Goal: Find specific page/section: Find specific page/section

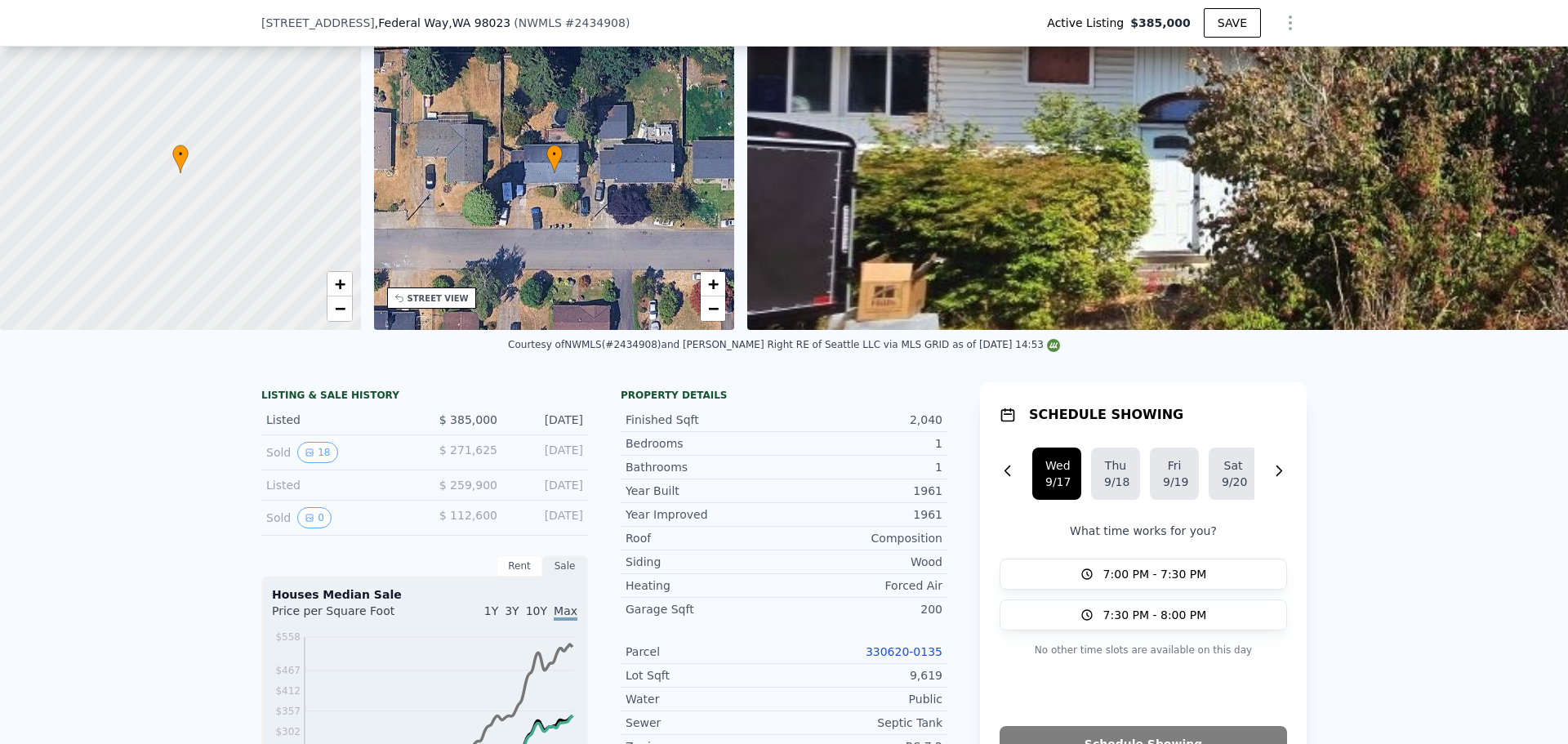
scroll to position [6, 0]
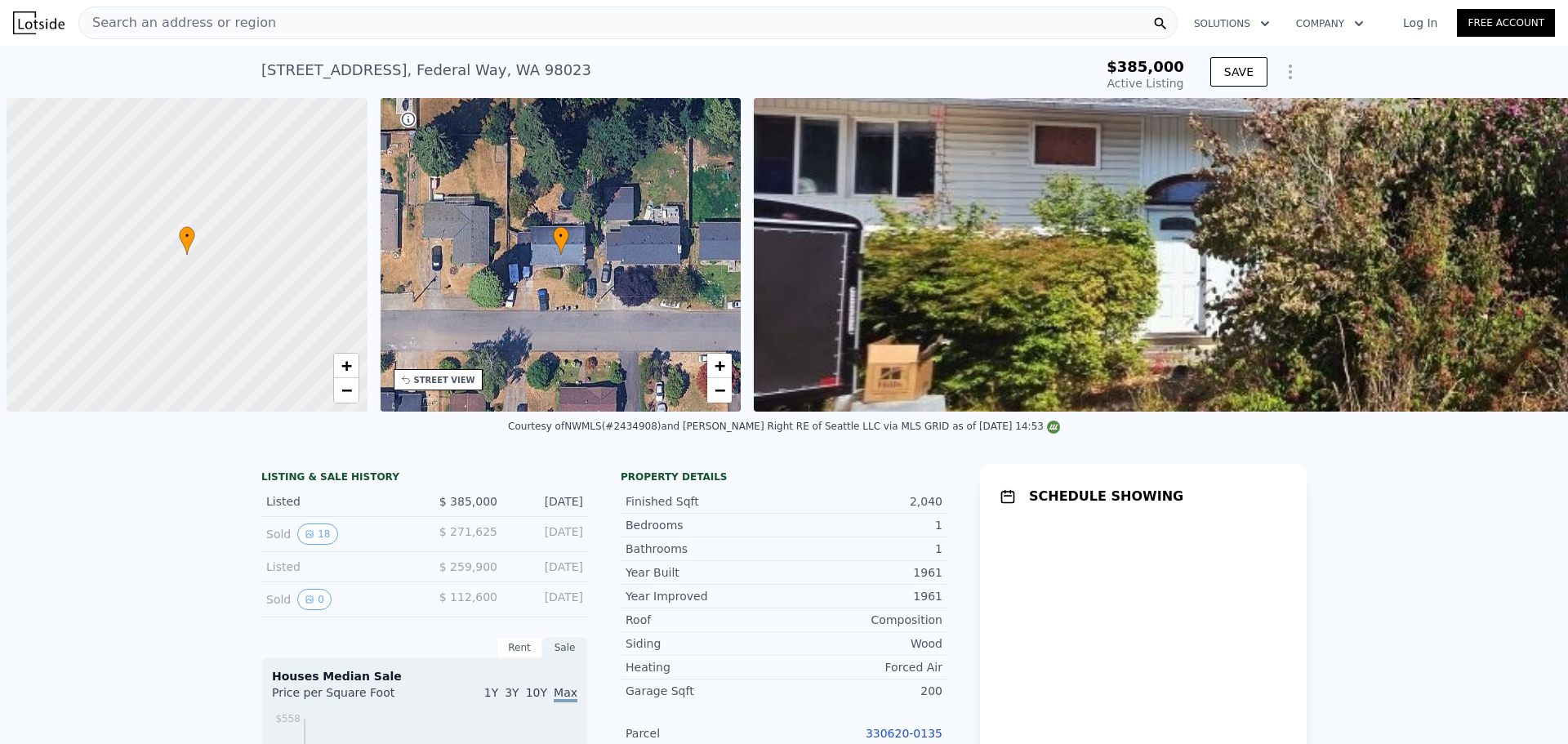
scroll to position [0, 6]
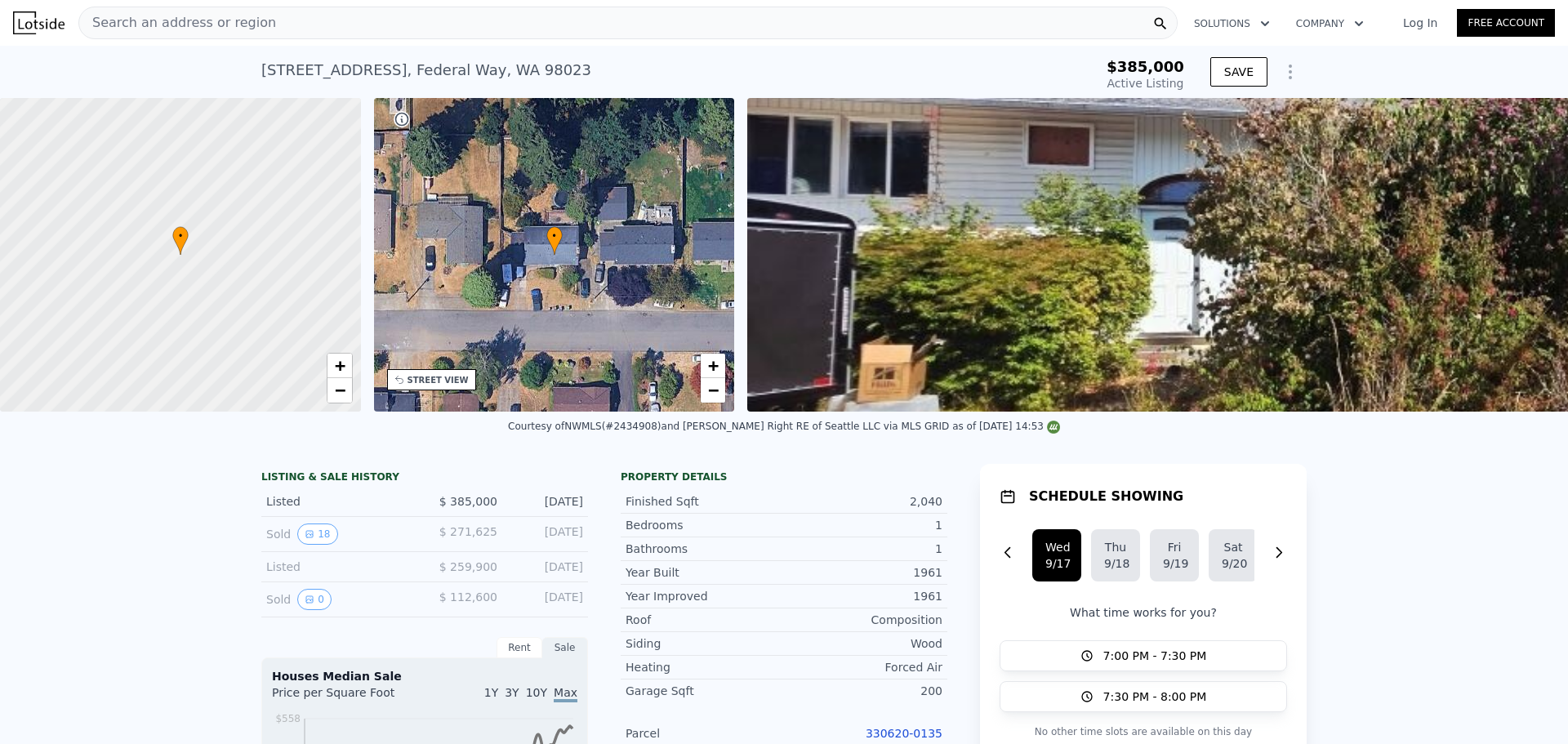
click at [224, 19] on span "Search an address or region" at bounding box center [178, 22] width 197 height 19
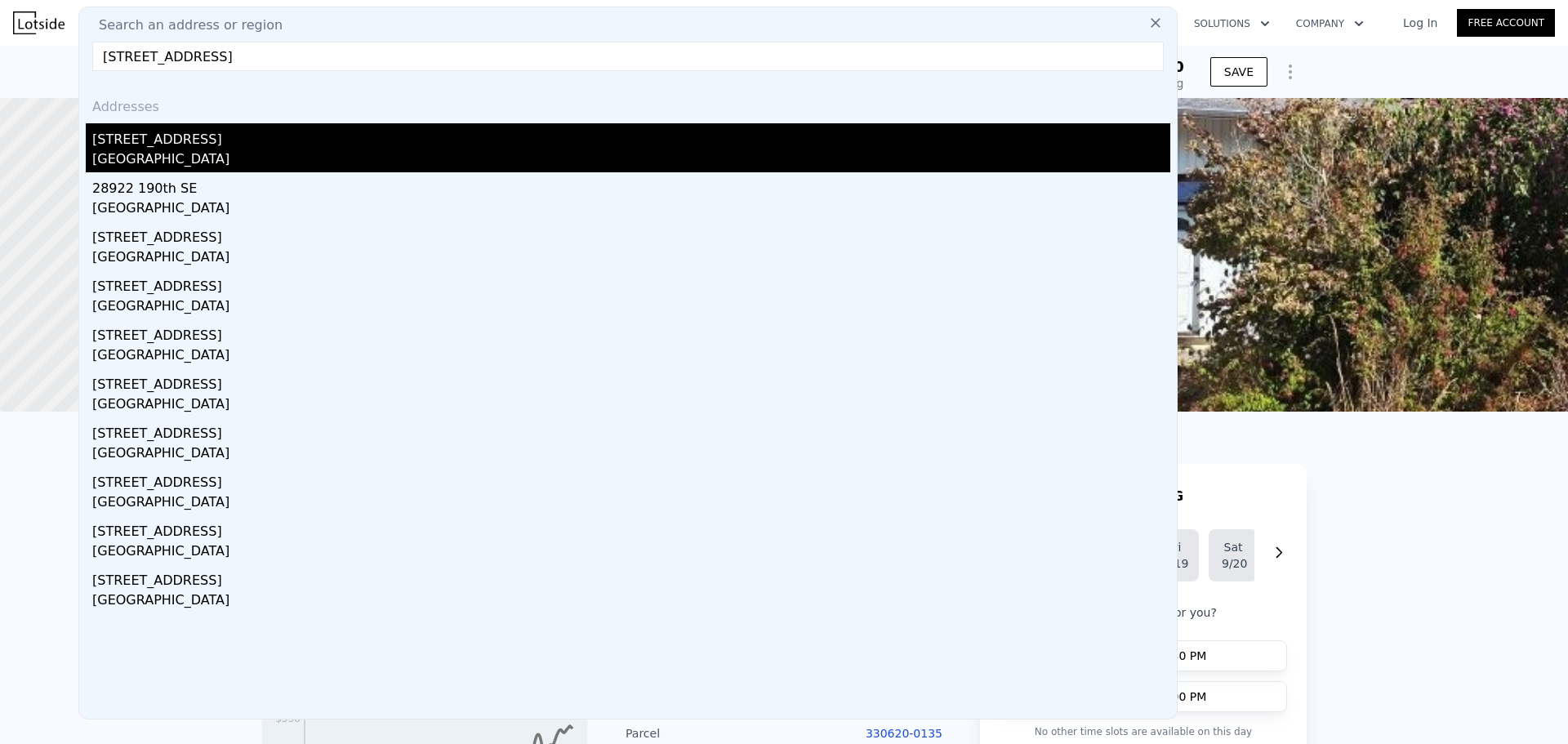
type input "[STREET_ADDRESS]"
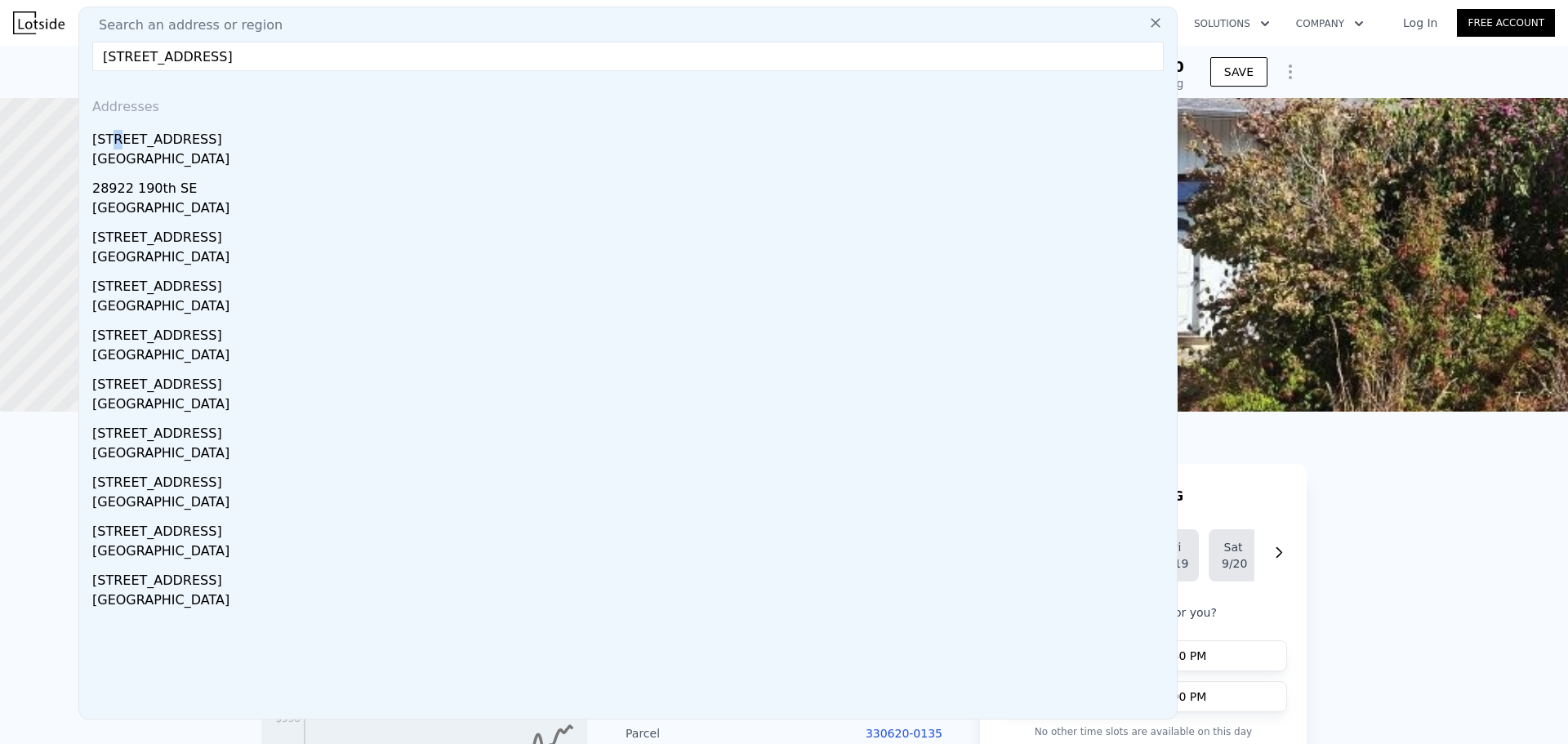
drag, startPoint x: 118, startPoint y: 142, endPoint x: 313, endPoint y: 12, distance: 234.4
click at [117, 142] on div "[STREET_ADDRESS]" at bounding box center [631, 136] width 1077 height 26
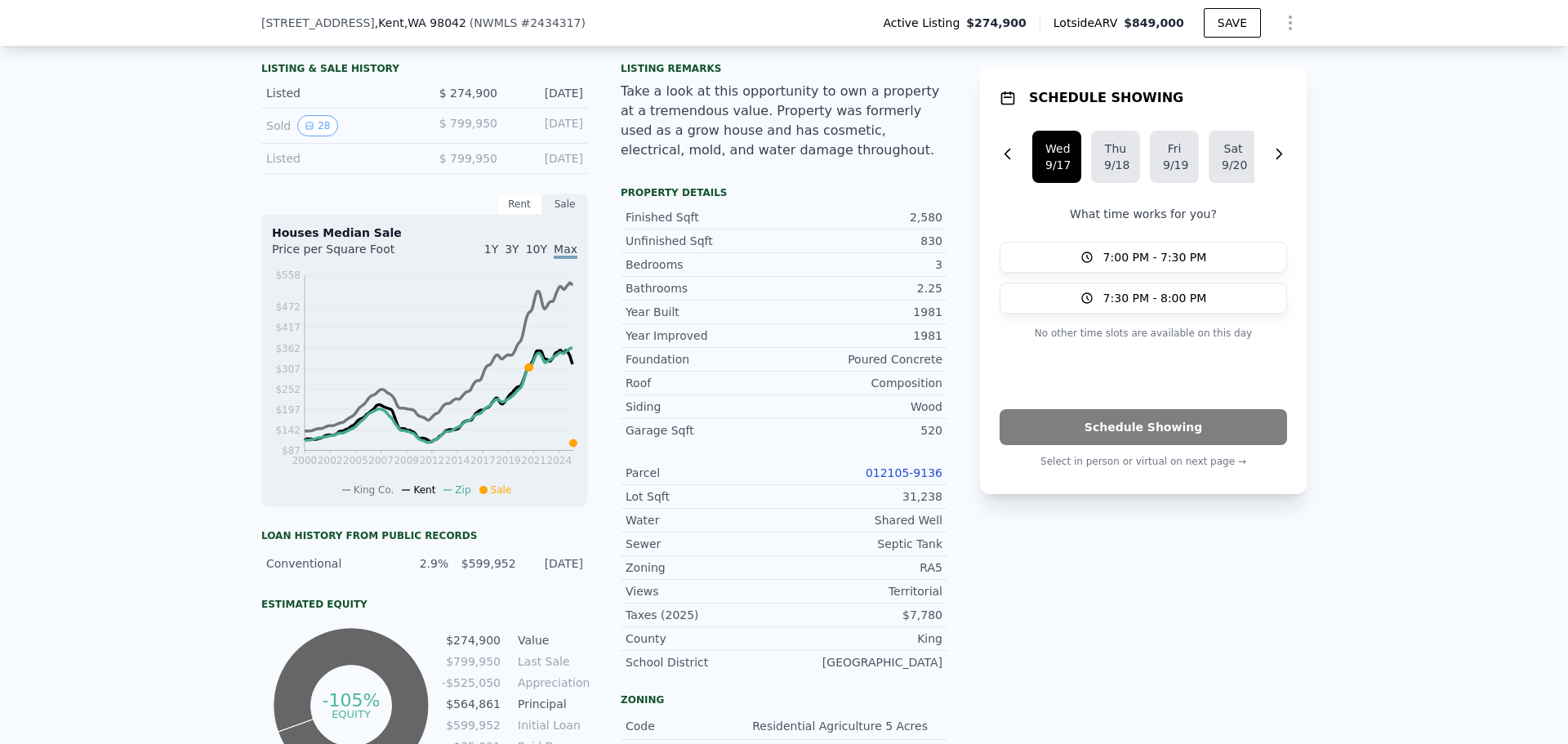
scroll to position [572, 0]
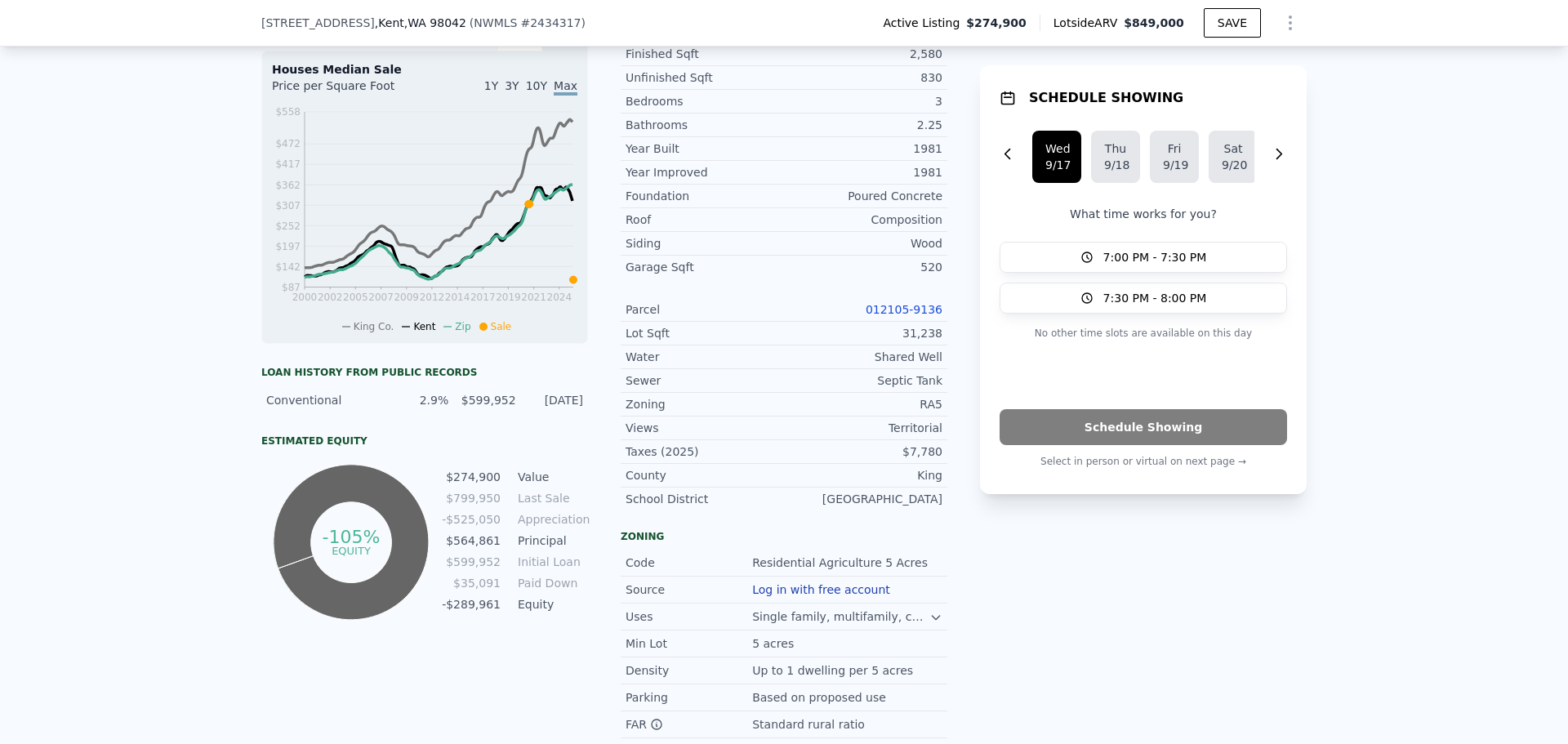
click at [901, 316] on link "012105-9136" at bounding box center [903, 309] width 77 height 13
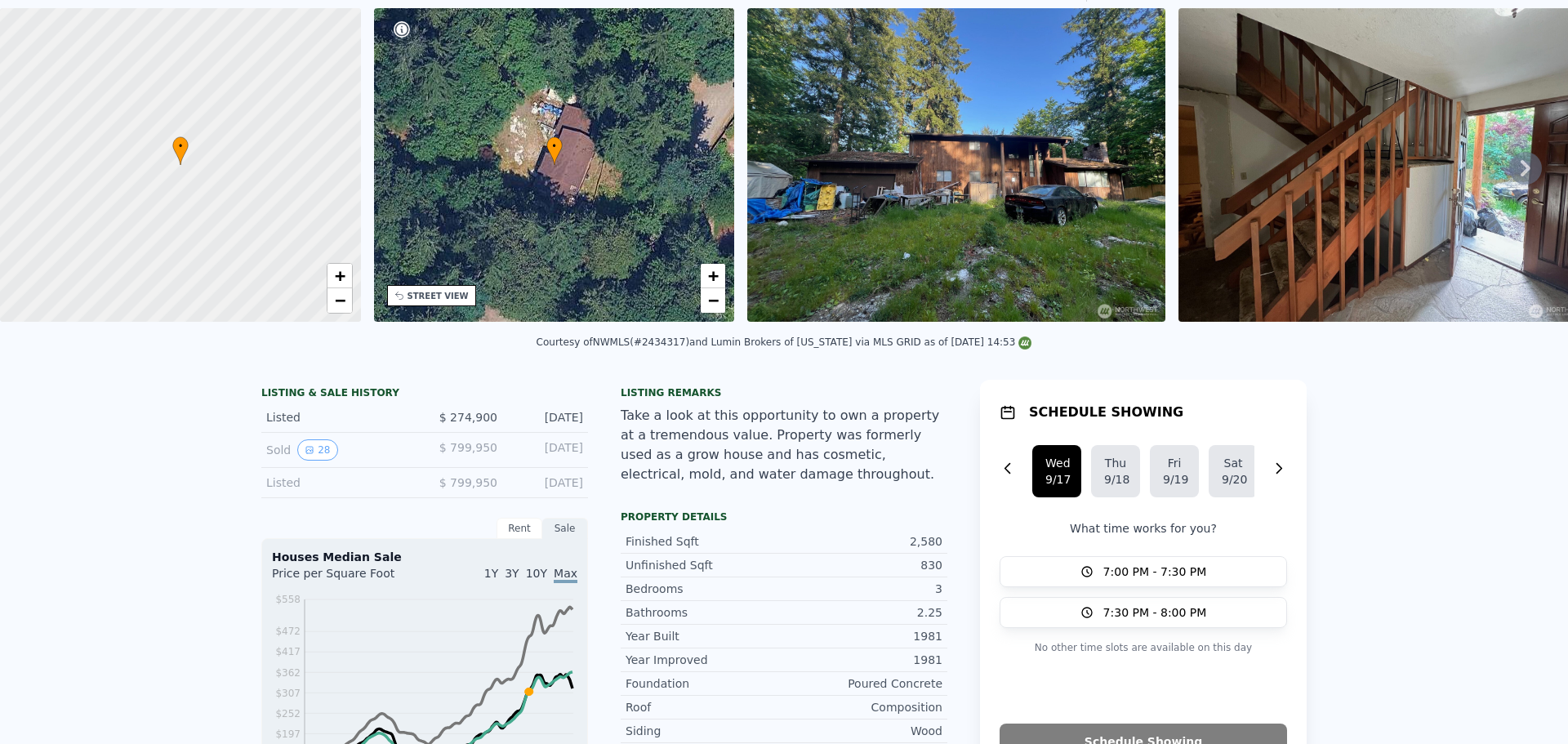
scroll to position [6, 0]
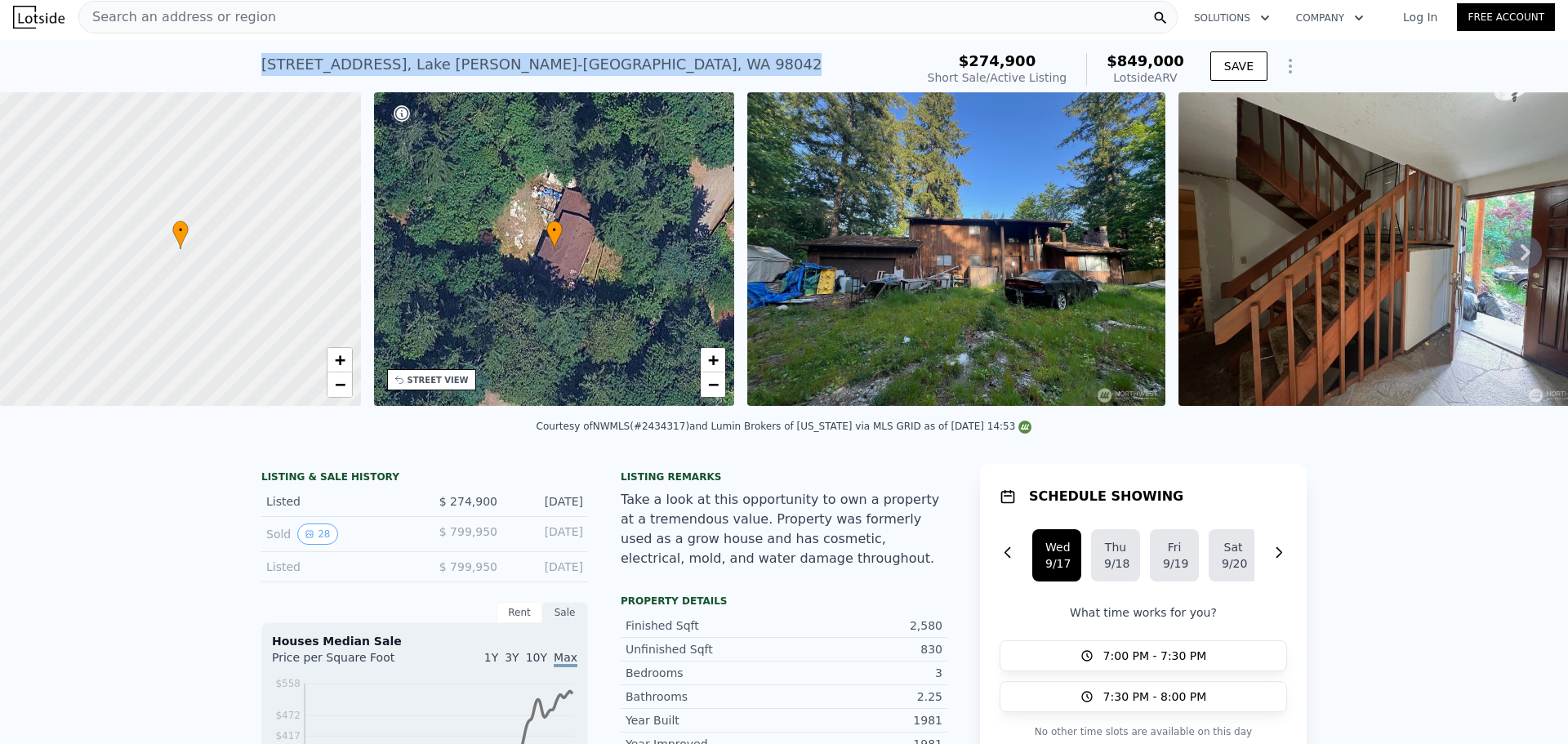
drag, startPoint x: 238, startPoint y: 65, endPoint x: 662, endPoint y: 49, distance: 424.3
click at [662, 49] on div "[STREET_ADDRESS][PERSON_NAME] Short Sale / Active at $274,900 (~ARV $849k ) $27…" at bounding box center [784, 66] width 1568 height 52
